Goal: Information Seeking & Learning: Learn about a topic

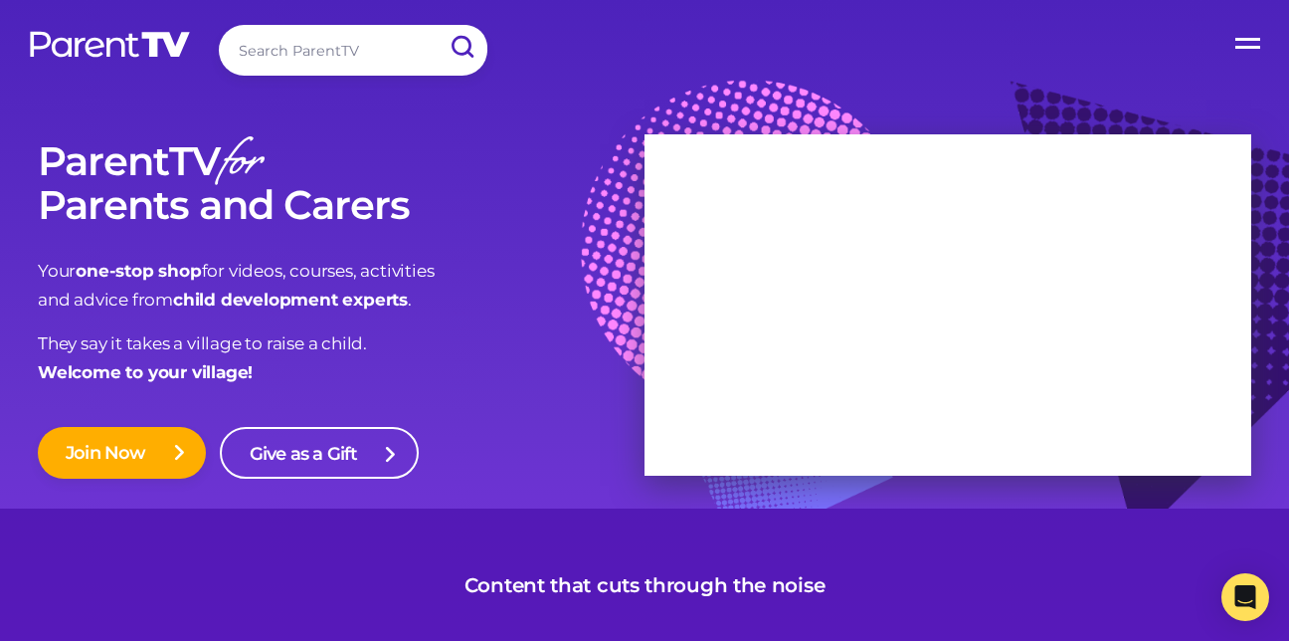
click at [266, 49] on input "search" at bounding box center [353, 50] width 269 height 51
type input "SEEN film"
click at [467, 44] on input "submit" at bounding box center [461, 47] width 49 height 43
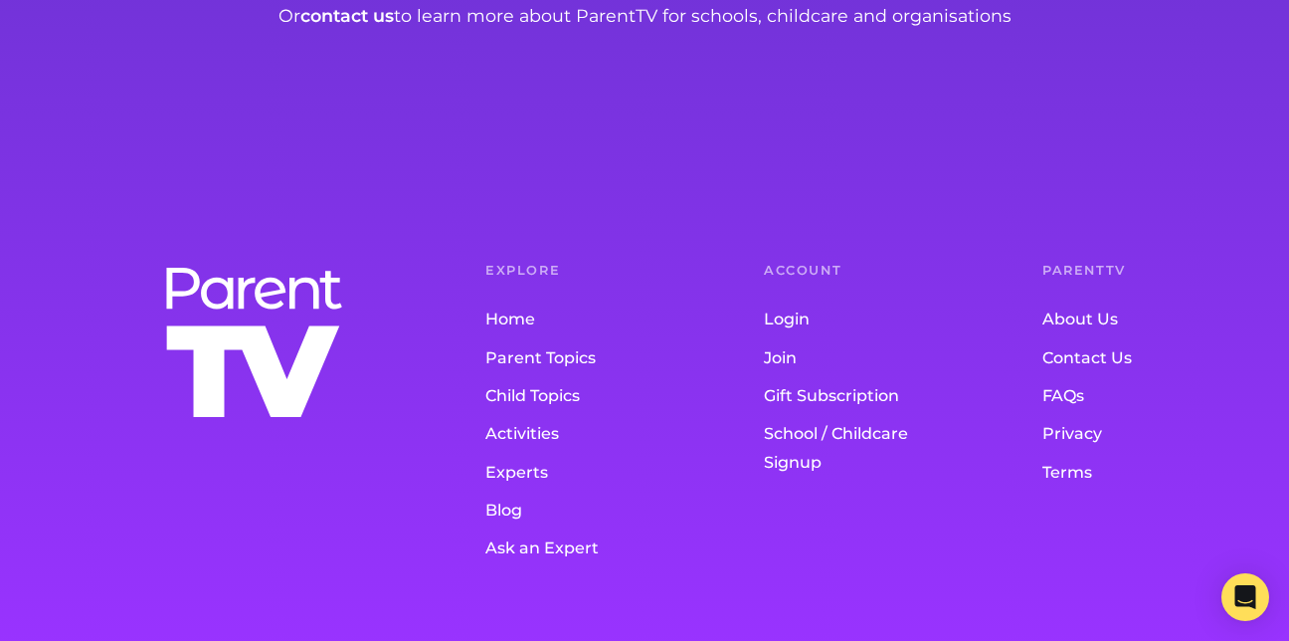
scroll to position [1525, 0]
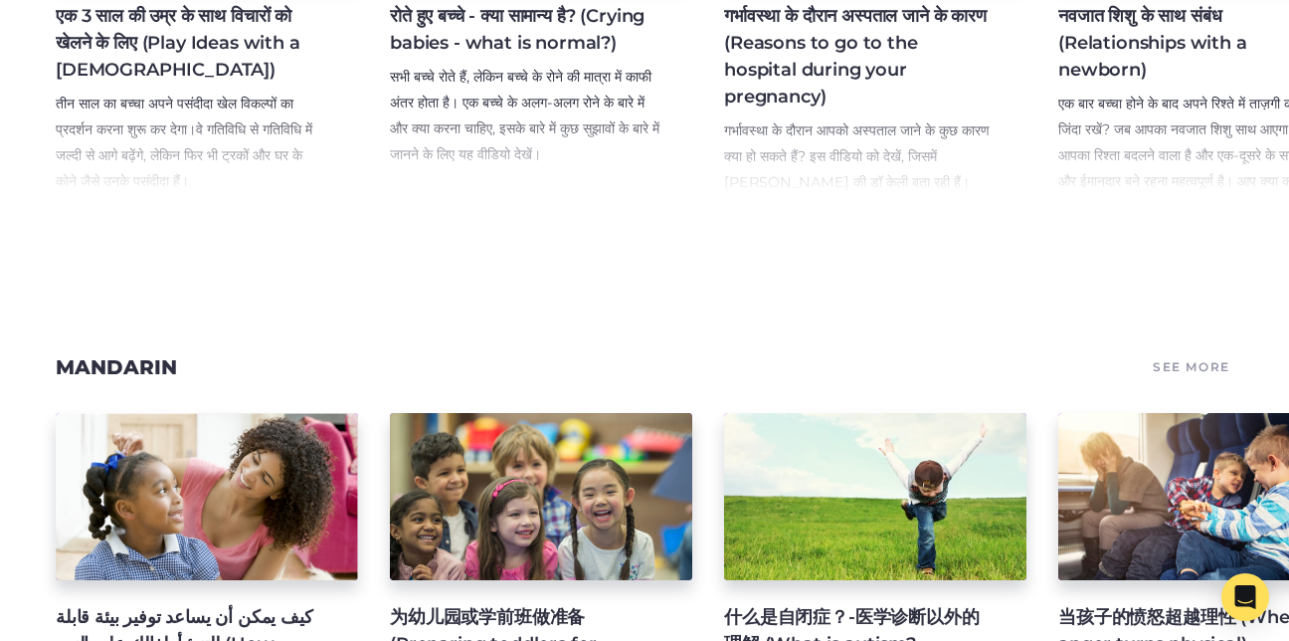
scroll to position [19209, 0]
